Goal: Information Seeking & Learning: Learn about a topic

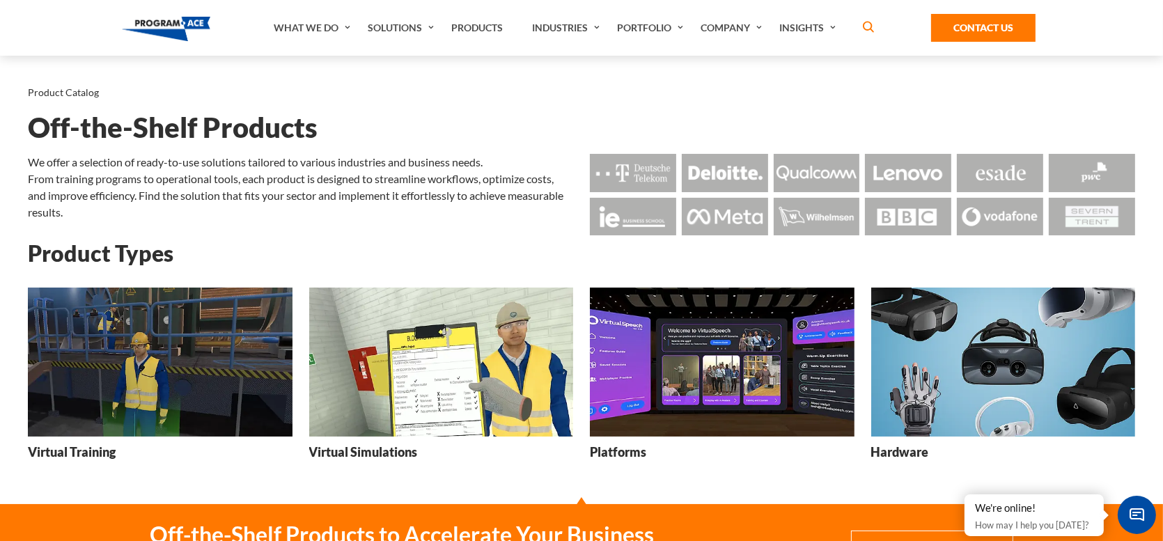
click at [184, 326] on img at bounding box center [160, 362] width 265 height 148
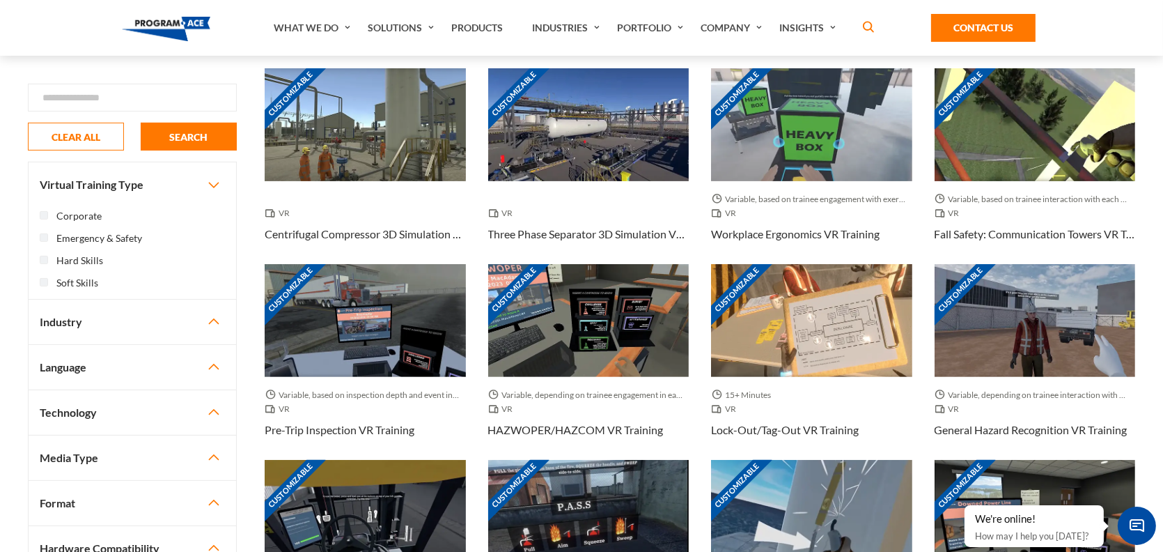
scroll to position [627, 0]
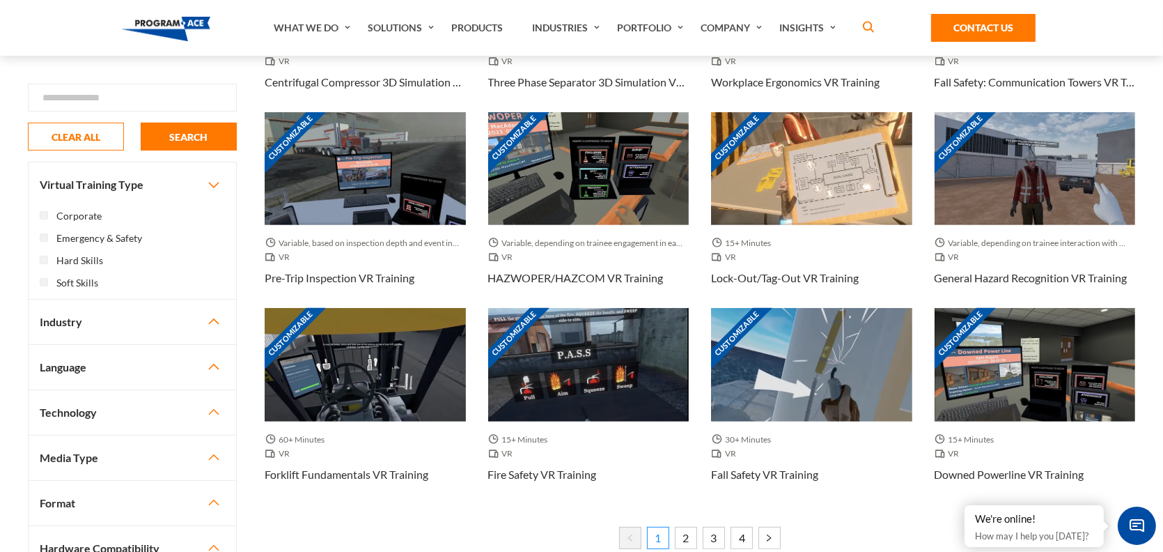
click at [536, 504] on nav "1 2 3 4" at bounding box center [700, 534] width 870 height 60
click at [167, 22] on img at bounding box center [166, 29] width 88 height 24
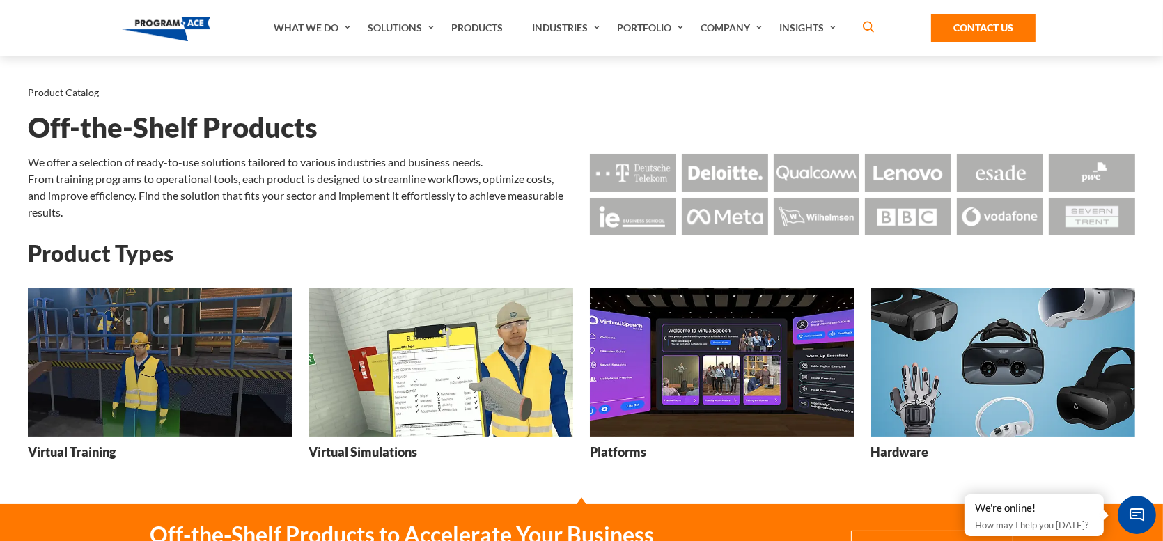
click at [246, 336] on img at bounding box center [160, 362] width 265 height 148
click at [130, 291] on img at bounding box center [160, 362] width 265 height 148
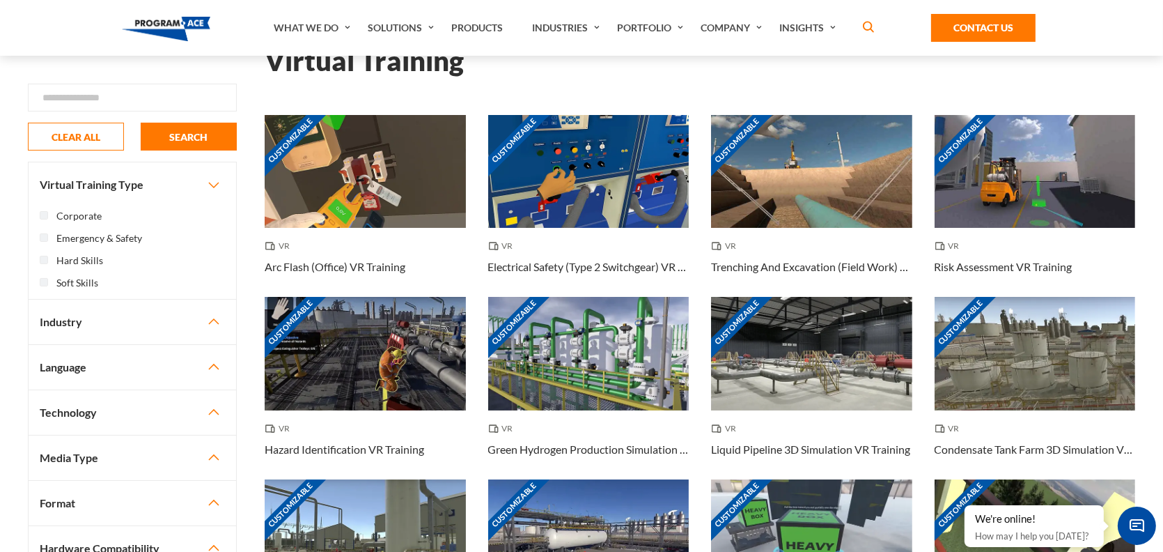
scroll to position [72, 0]
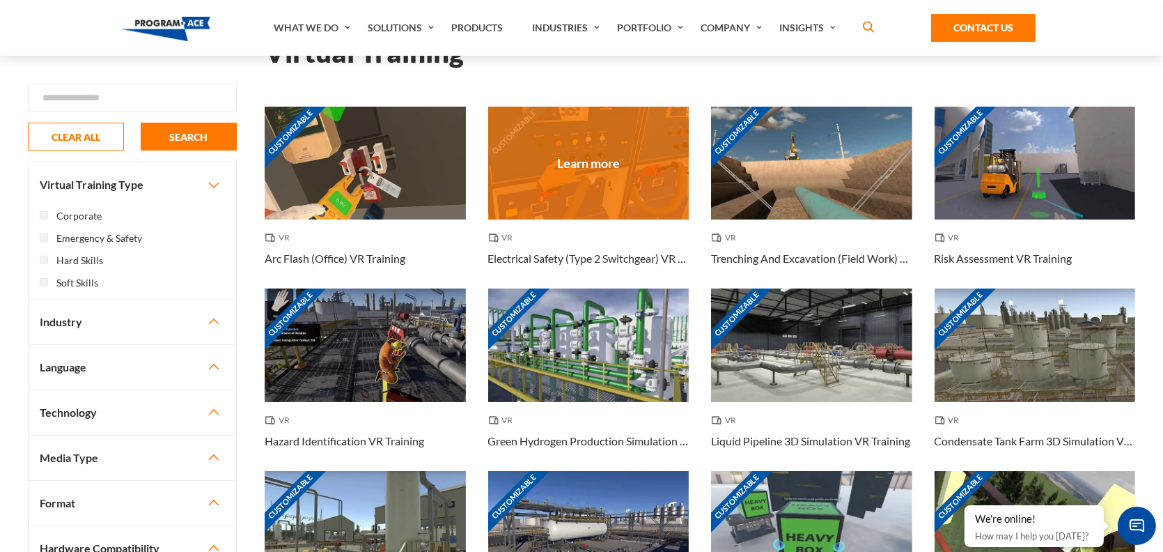
click at [537, 134] on div "Customizable" at bounding box center [588, 163] width 201 height 113
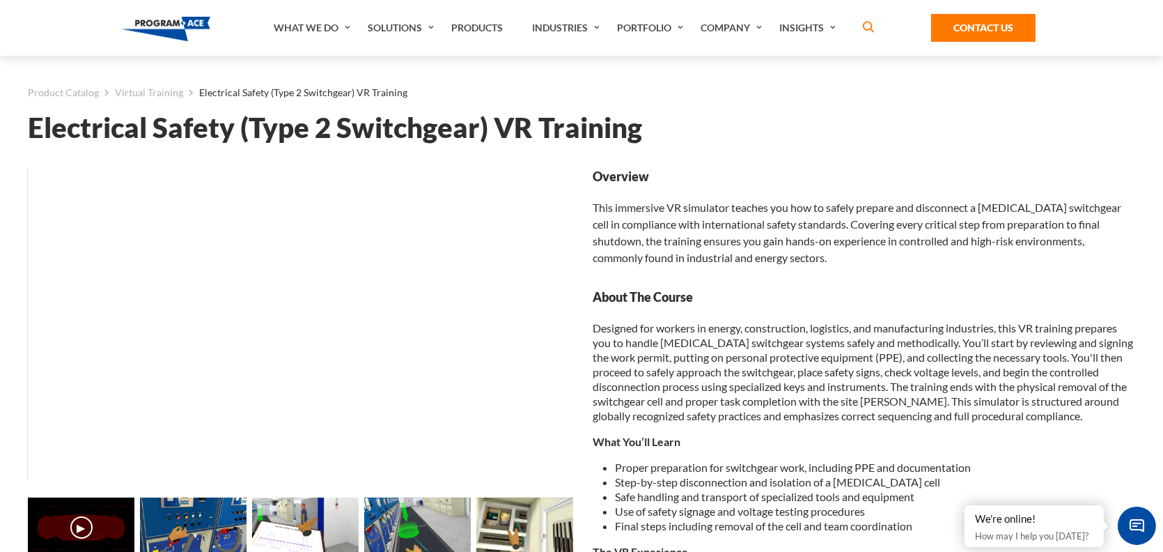
click at [788, 518] on li "Final steps including removal of the cell and team coordination" at bounding box center [875, 525] width 520 height 15
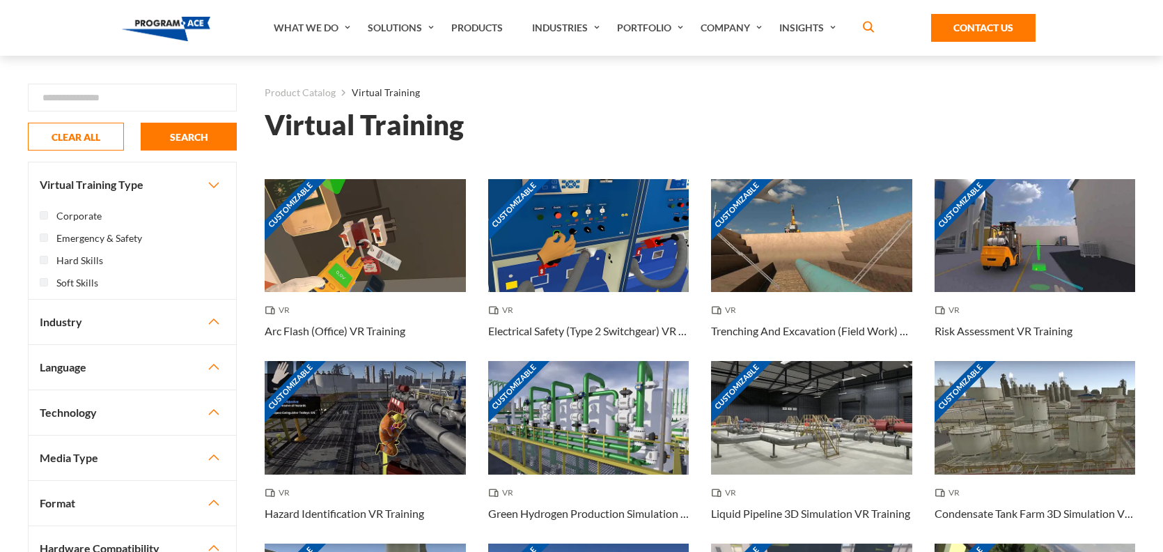
scroll to position [72, 0]
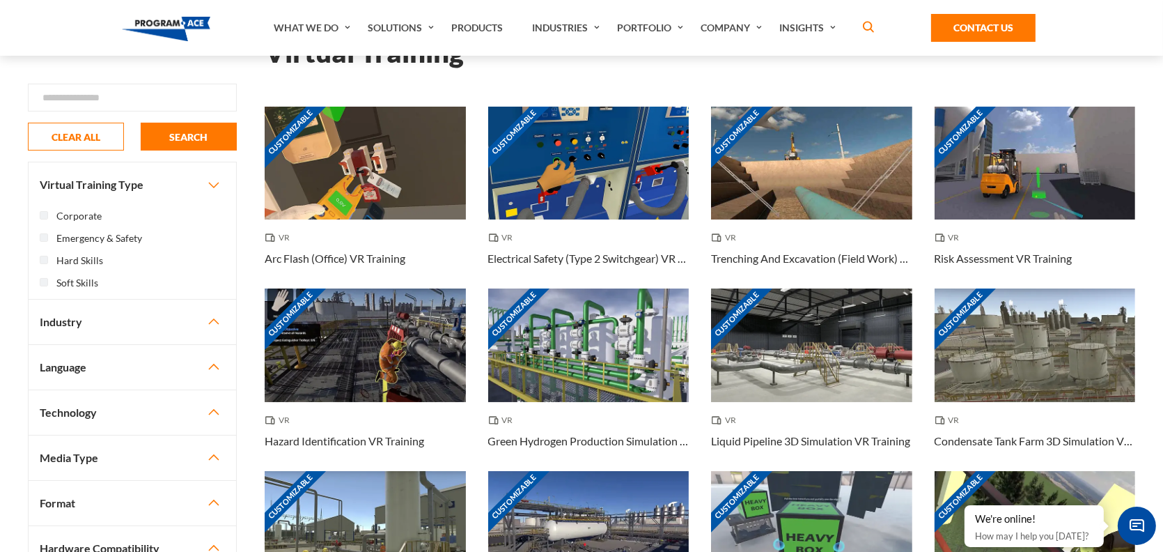
click at [213, 299] on button "Industry" at bounding box center [133, 321] width 208 height 45
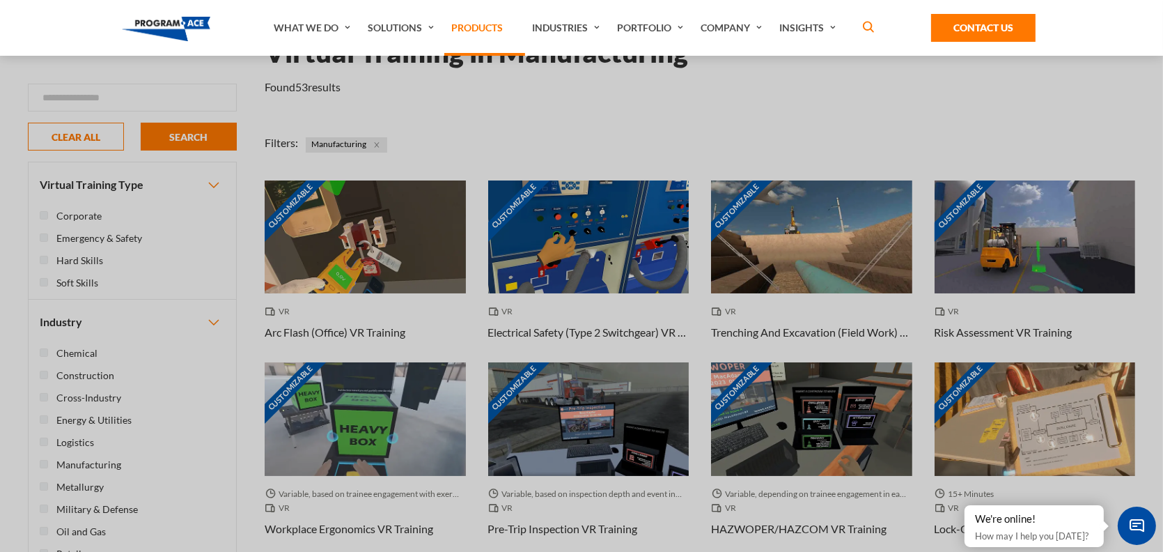
click at [490, 30] on link "Products" at bounding box center [484, 28] width 81 height 56
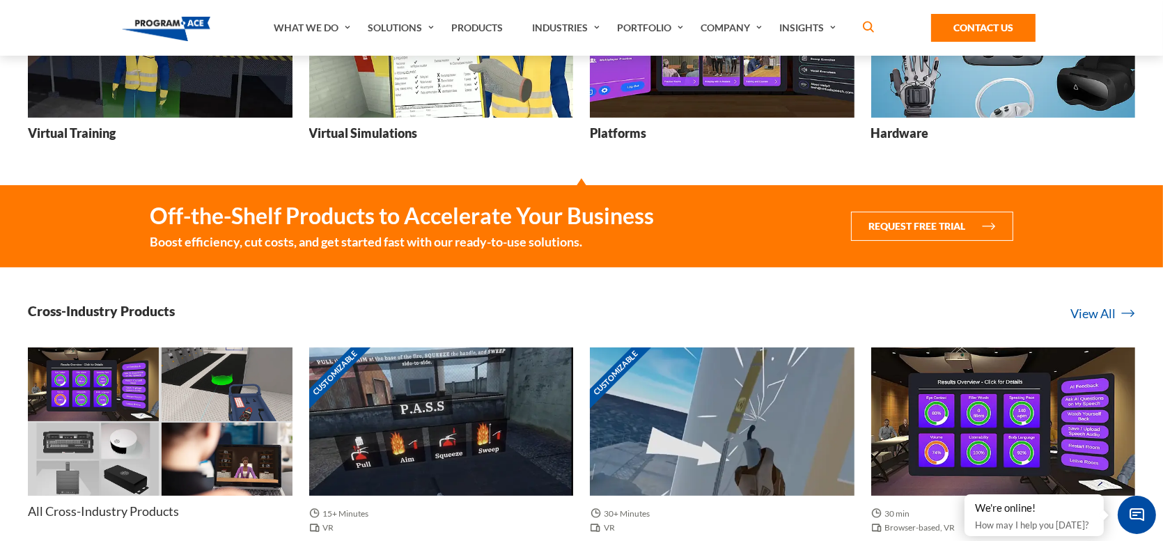
scroll to position [279, 0]
